Goal: Information Seeking & Learning: Learn about a topic

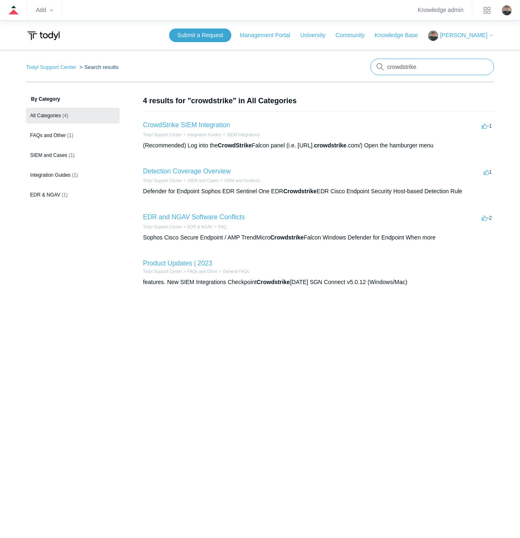
drag, startPoint x: 425, startPoint y: 65, endPoint x: 387, endPoint y: 61, distance: 38.9
click at [387, 61] on input "crowdstrike" at bounding box center [433, 67] width 124 height 17
type input "linux"
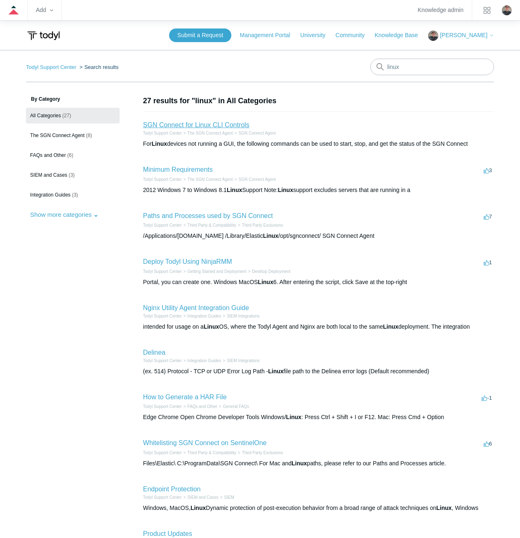
click at [191, 123] on link "SGN Connect for Linux CLI Controls" at bounding box center [196, 124] width 106 height 7
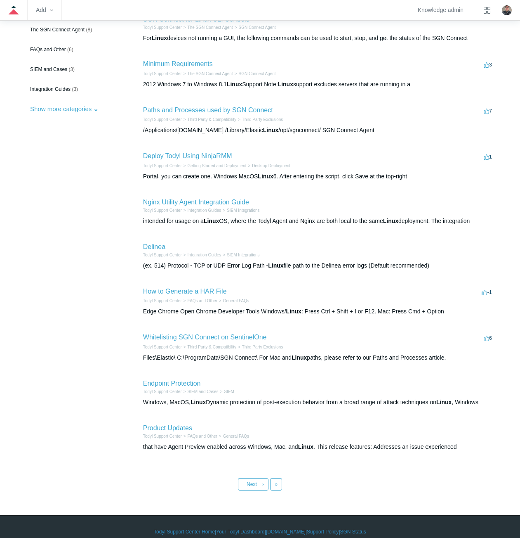
scroll to position [116, 0]
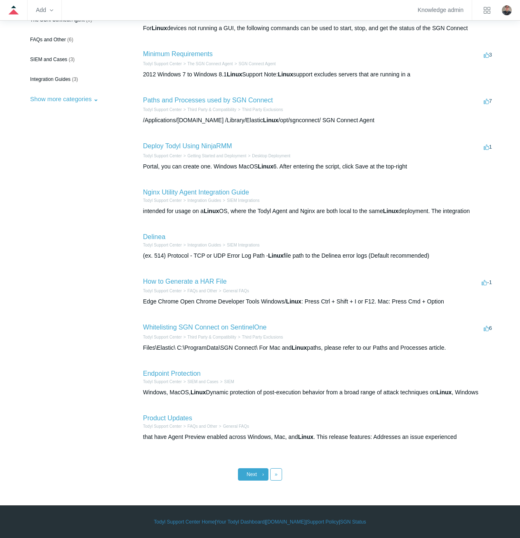
click at [254, 479] on link "Next ›" at bounding box center [253, 474] width 31 height 12
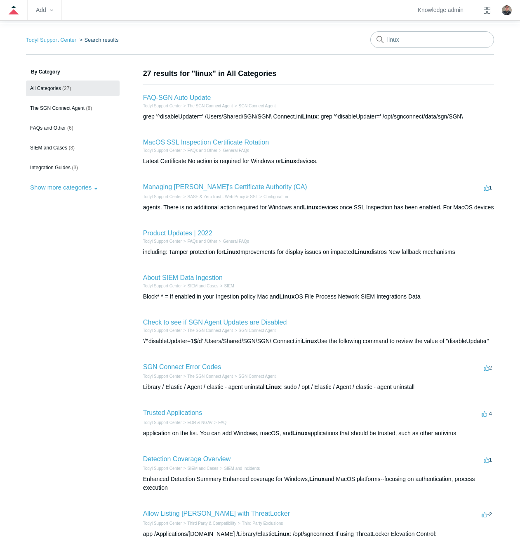
scroll to position [9, 0]
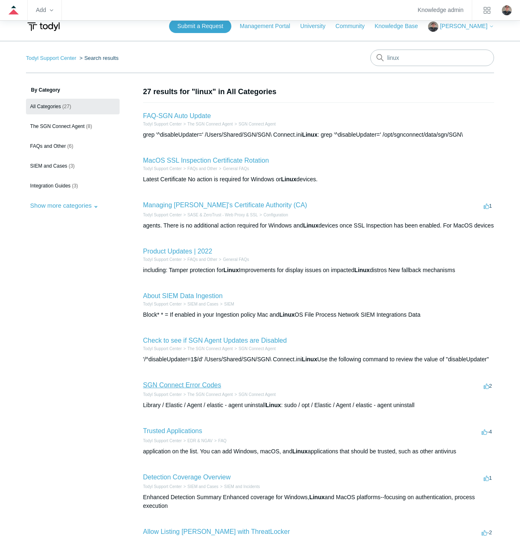
click at [176, 388] on link "SGN Connect Error Codes" at bounding box center [182, 384] width 78 height 7
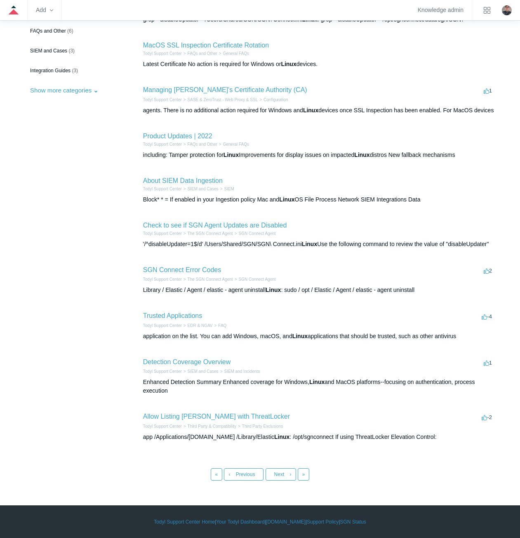
scroll to position [133, 0]
click at [234, 474] on link "‹ Previous" at bounding box center [244, 474] width 40 height 12
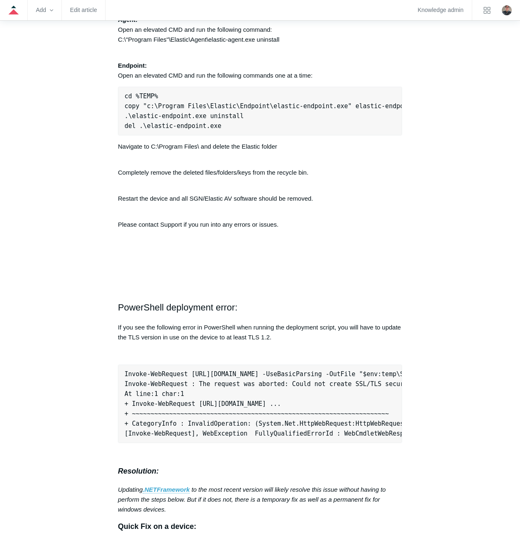
scroll to position [2269, 0]
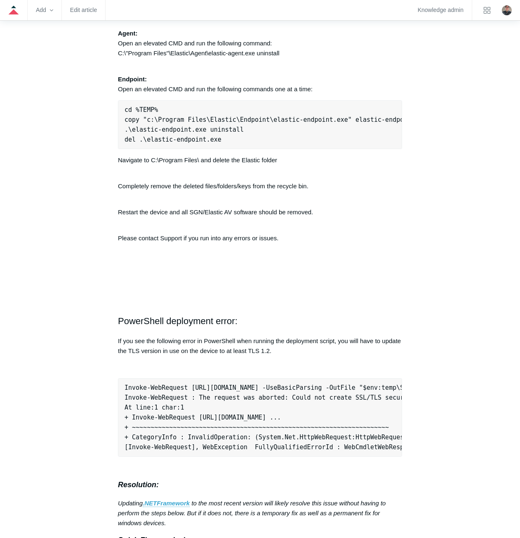
drag, startPoint x: 109, startPoint y: 385, endPoint x: 73, endPoint y: 384, distance: 35.1
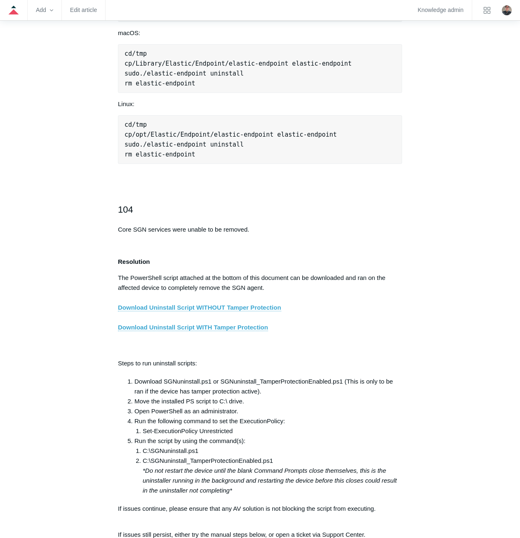
scroll to position [1114, 0]
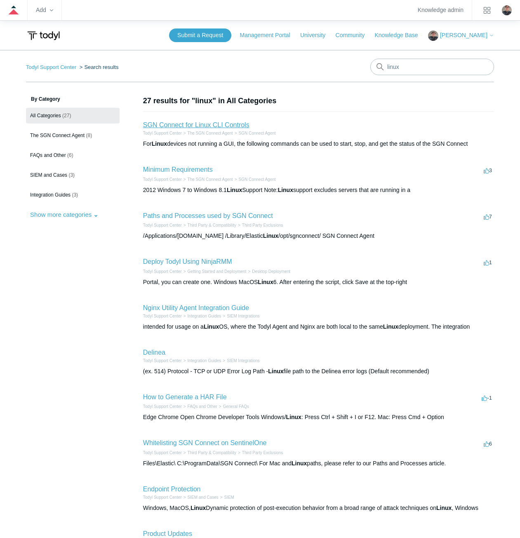
click at [248, 121] on link "SGN Connect for Linux CLI Controls" at bounding box center [196, 124] width 106 height 7
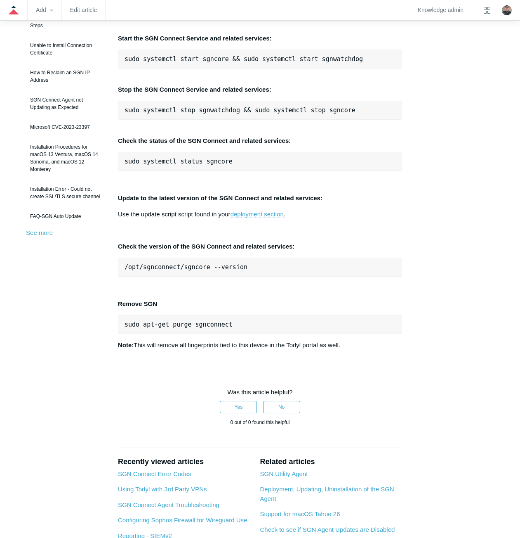
scroll to position [165, 0]
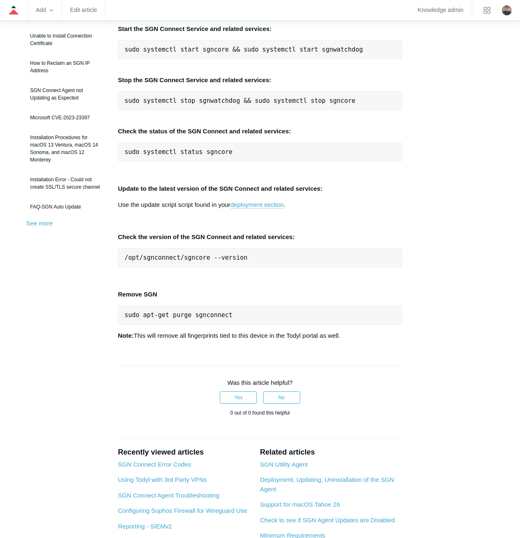
click at [41, 404] on aside "Articles in this section Installation Procedure for macOS 15 (Sequoia) Check to…" at bounding box center [66, 265] width 80 height 670
